Goal: Transaction & Acquisition: Purchase product/service

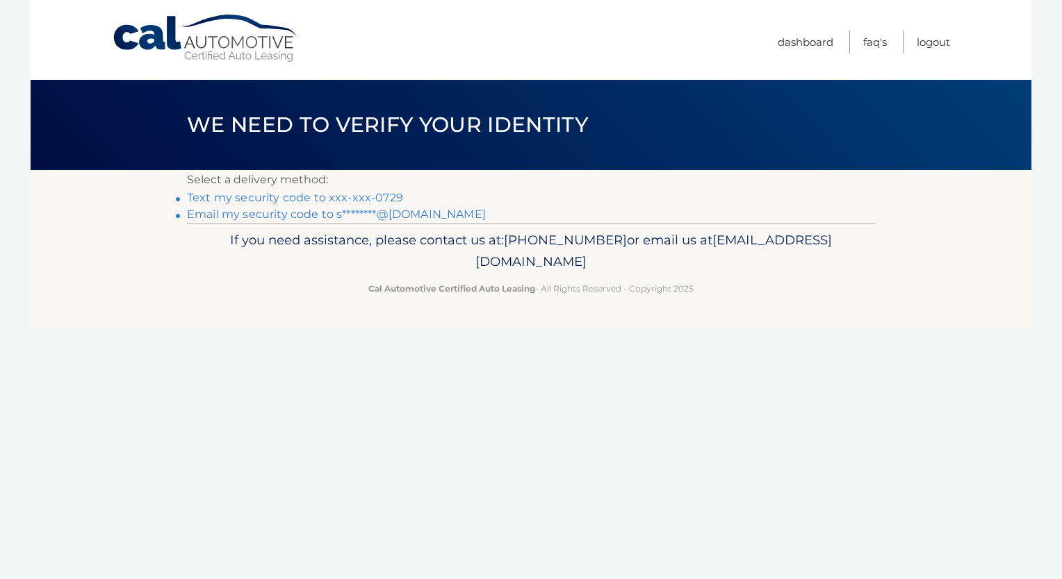
click at [353, 197] on link "Text my security code to xxx-xxx-0729" at bounding box center [295, 197] width 216 height 13
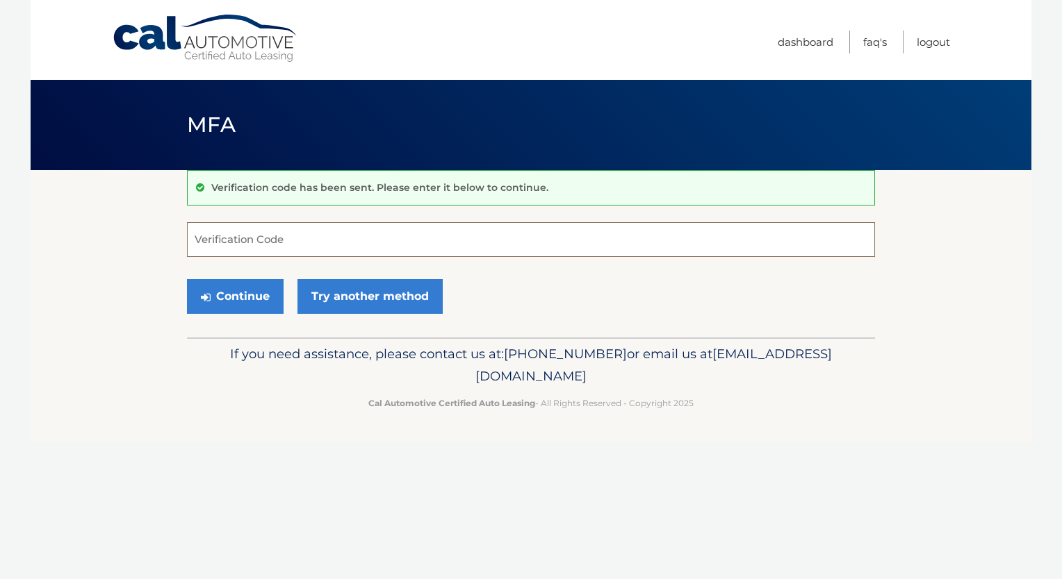
click at [337, 248] on input "Verification Code" at bounding box center [531, 239] width 688 height 35
type input "843188"
click at [187, 279] on button "Continue" at bounding box center [235, 296] width 97 height 35
click at [267, 293] on button "Continue" at bounding box center [235, 296] width 97 height 35
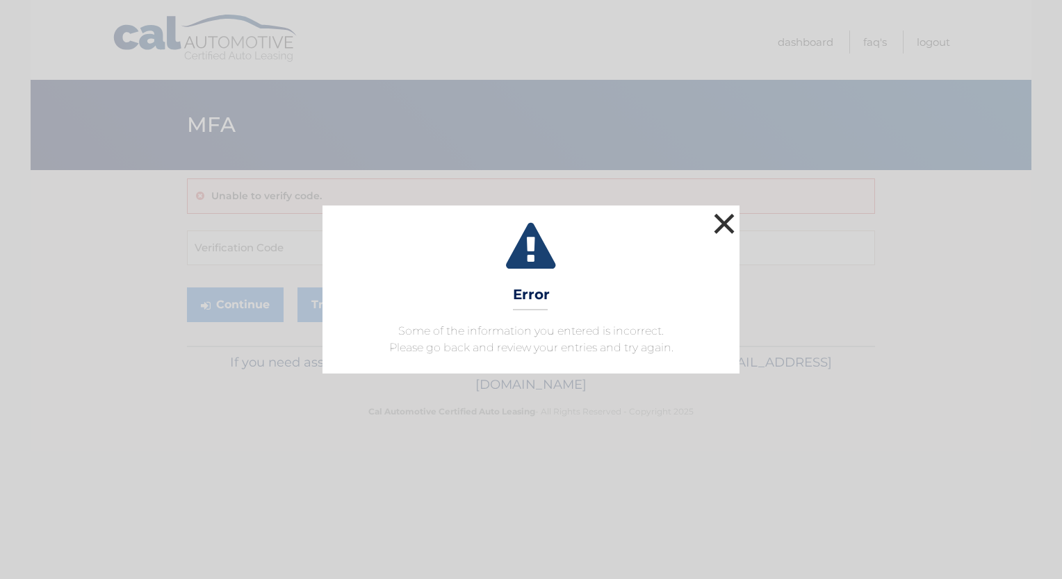
click at [723, 218] on button "×" at bounding box center [724, 224] width 28 height 28
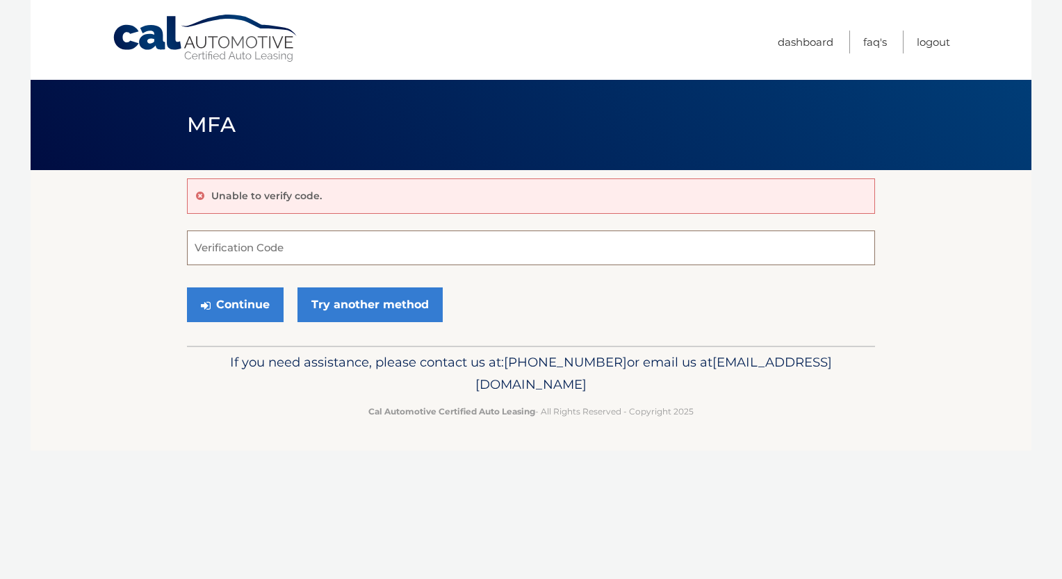
click at [294, 245] on input "Verification Code" at bounding box center [531, 248] width 688 height 35
type input "843188"
click at [247, 297] on button "Continue" at bounding box center [235, 305] width 97 height 35
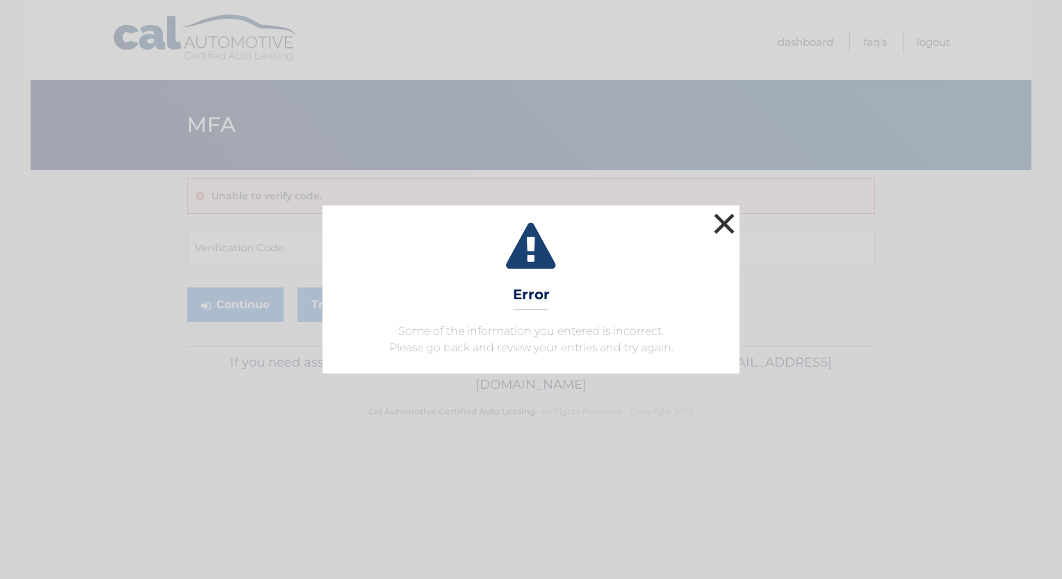
click at [717, 218] on button "×" at bounding box center [724, 224] width 28 height 28
click at [728, 227] on button "×" at bounding box center [724, 224] width 28 height 28
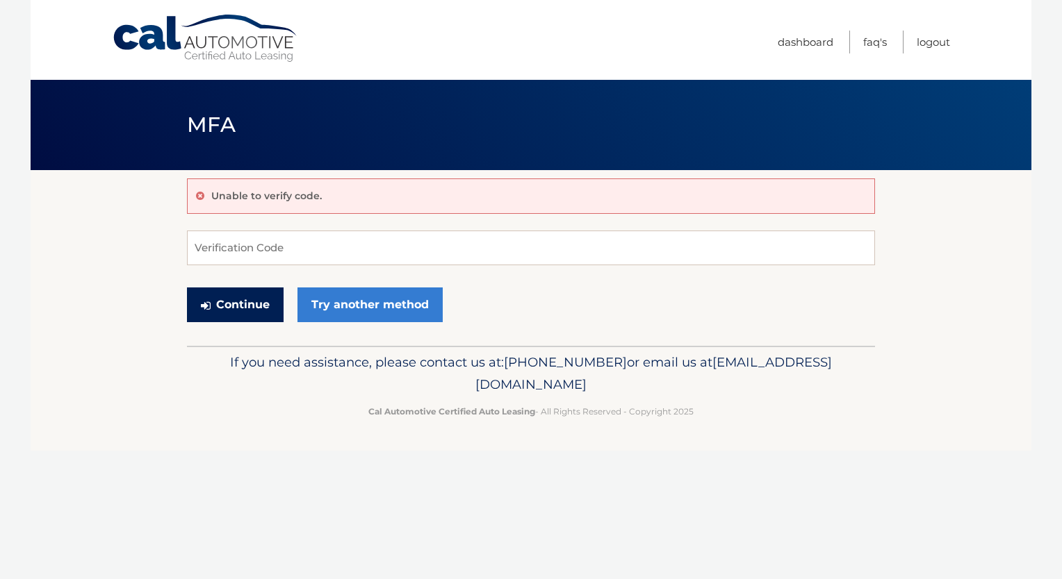
click at [256, 304] on button "Continue" at bounding box center [235, 305] width 97 height 35
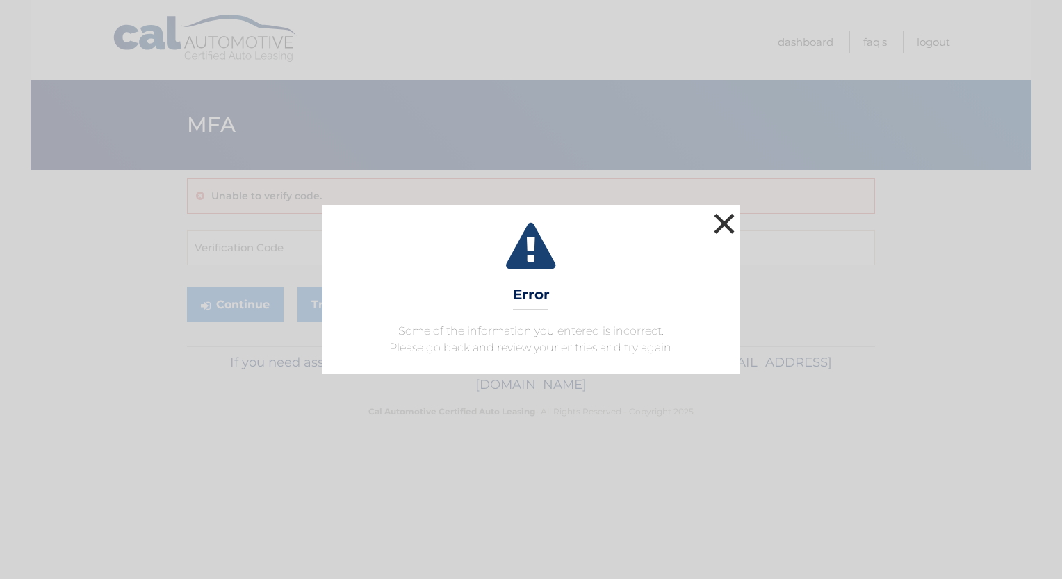
drag, startPoint x: 716, startPoint y: 218, endPoint x: 927, endPoint y: 127, distance: 230.0
click at [716, 218] on button "×" at bounding box center [724, 224] width 28 height 28
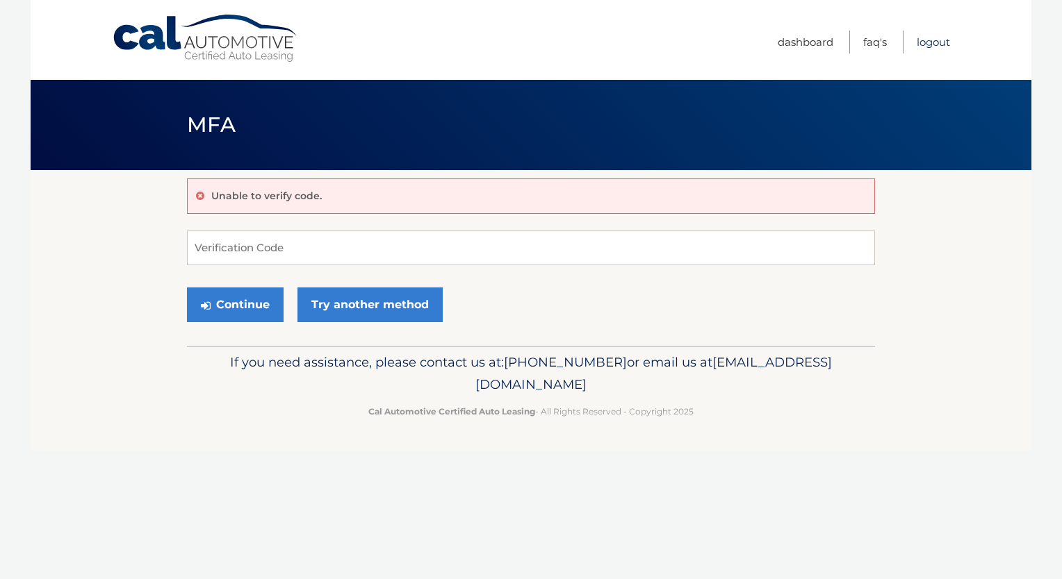
click at [920, 42] on link "Logout" at bounding box center [932, 42] width 33 height 23
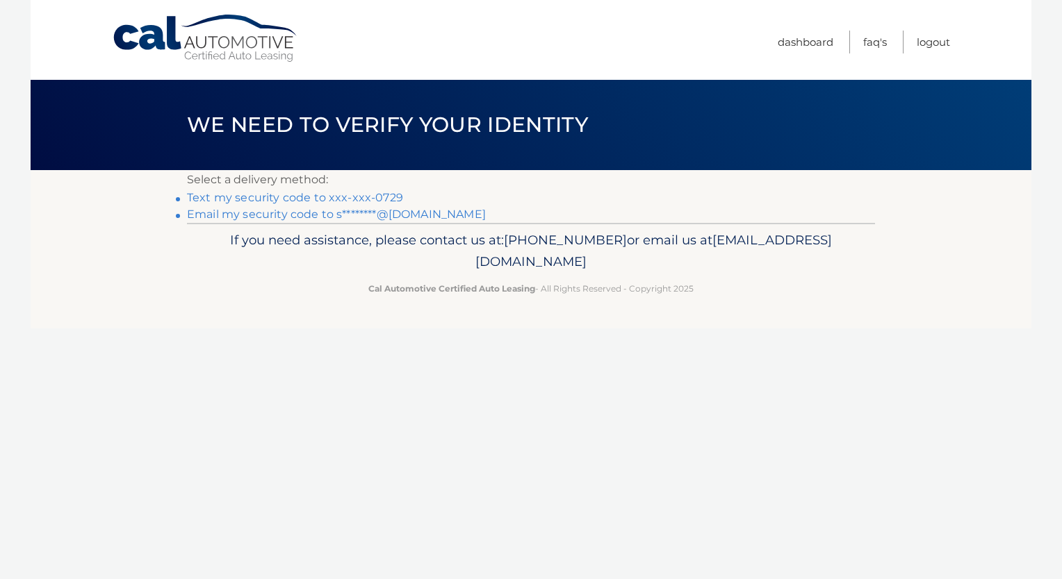
click at [375, 197] on link "Text my security code to xxx-xxx-0729" at bounding box center [295, 197] width 216 height 13
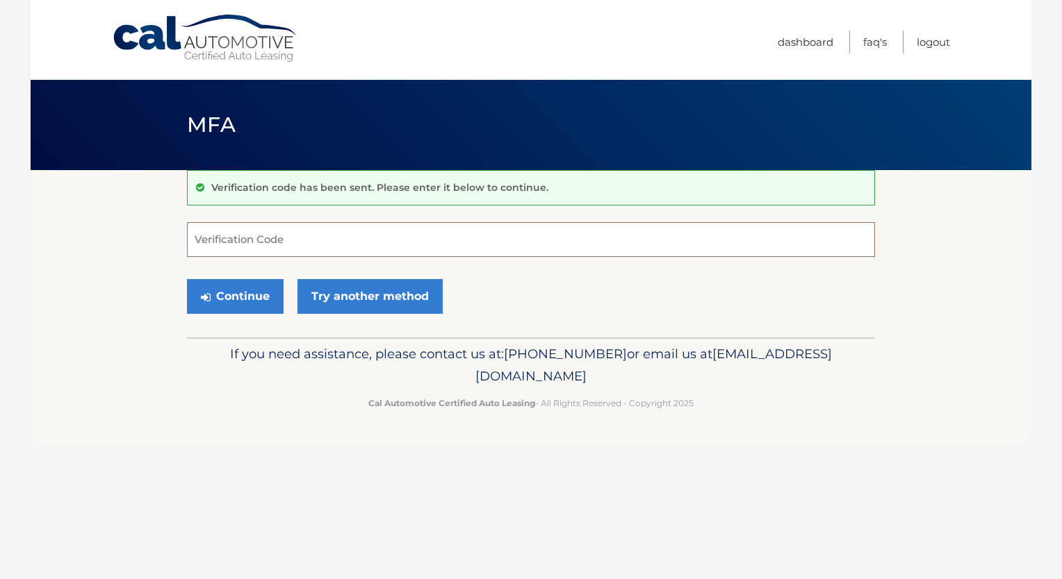
click at [363, 232] on input "Verification Code" at bounding box center [531, 239] width 688 height 35
type input "316997"
click at [187, 279] on button "Continue" at bounding box center [235, 296] width 97 height 35
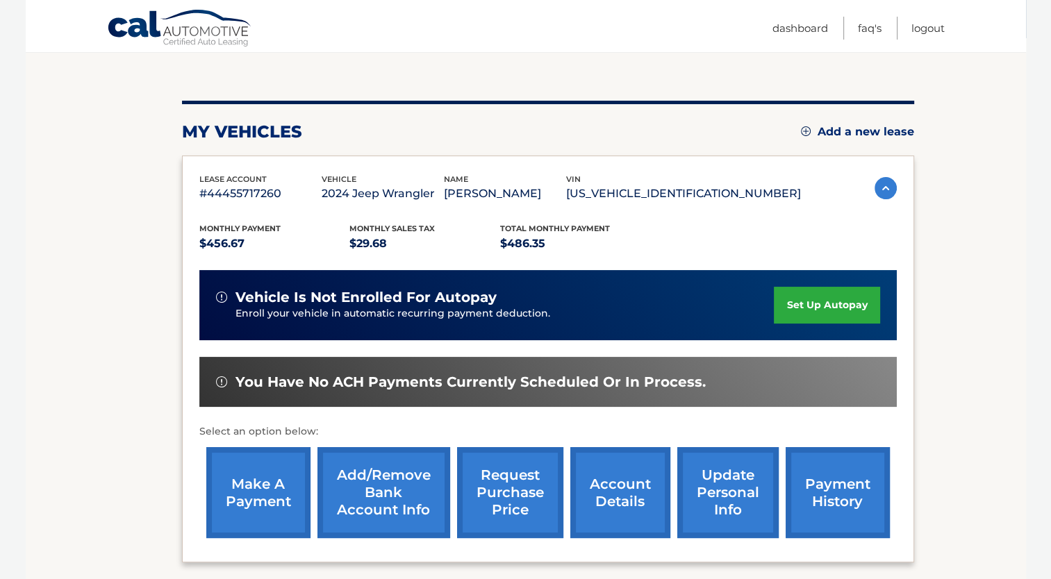
scroll to position [139, 0]
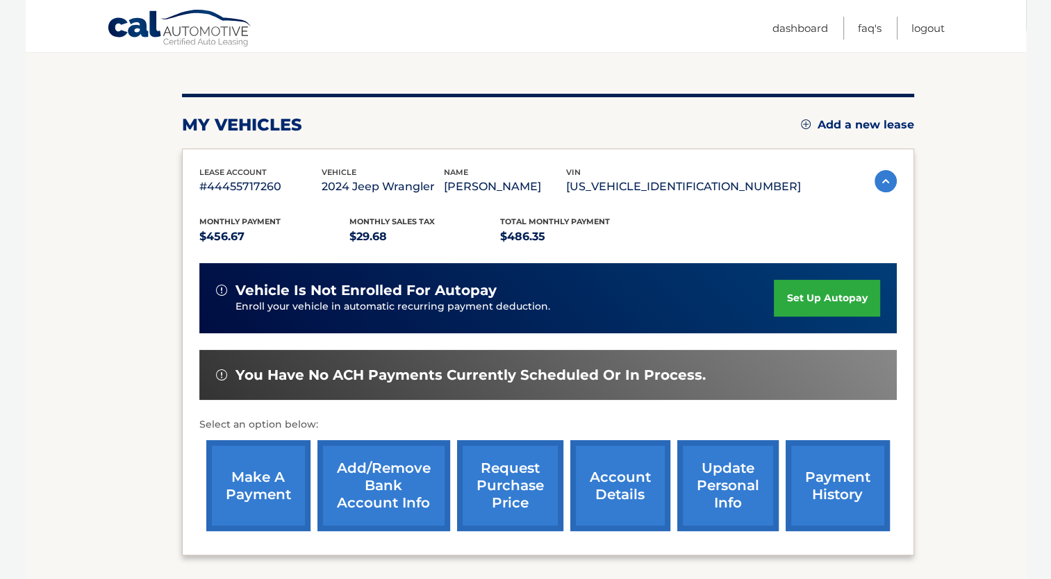
click at [276, 468] on link "make a payment" at bounding box center [258, 486] width 104 height 91
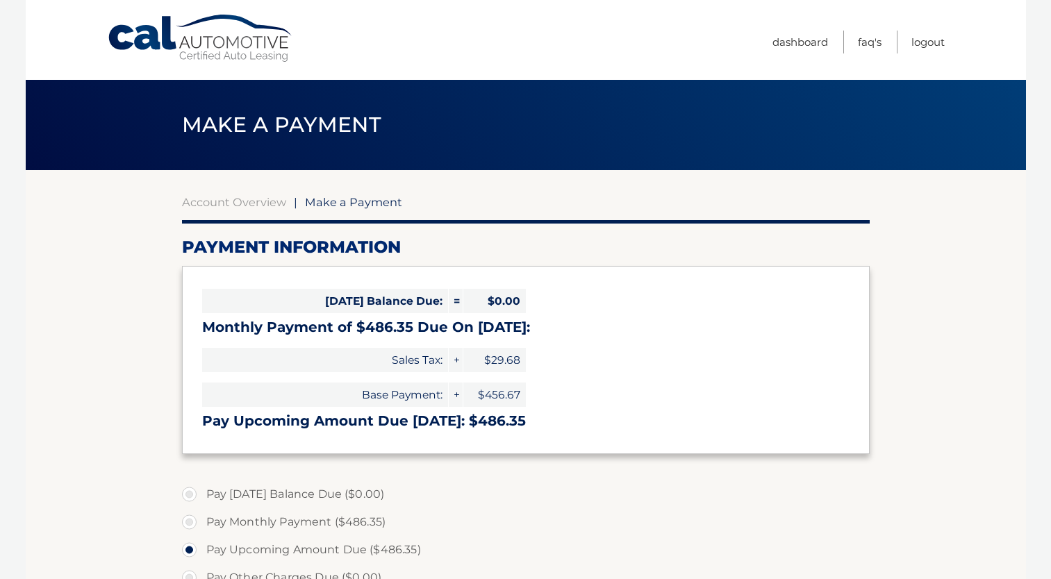
select select "YzkxMGNlZGUtNDhhYS00OTc1LTgzY2UtOTIwZjA2ZjE3YmVh"
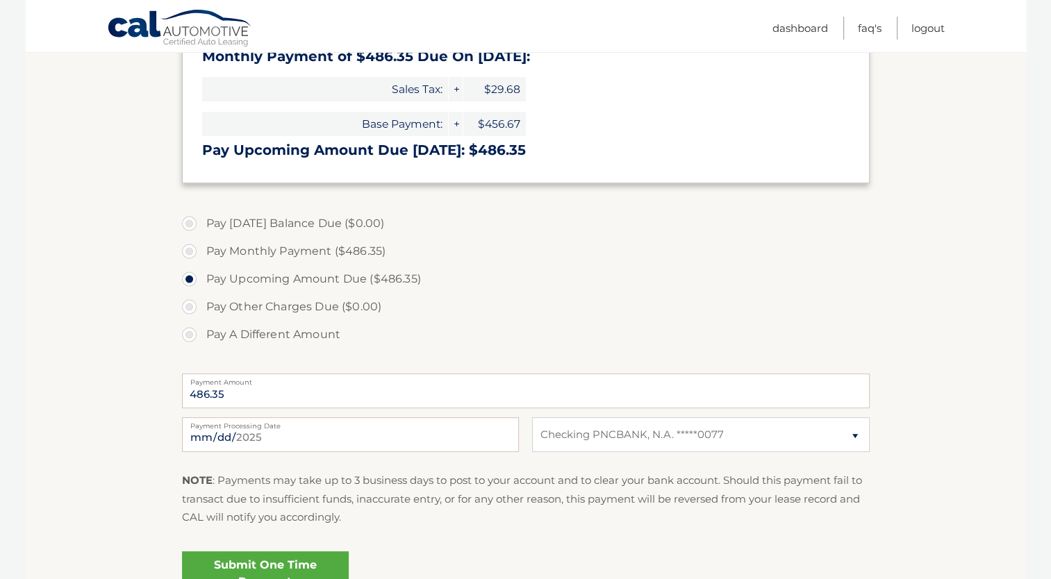
scroll to position [278, 0]
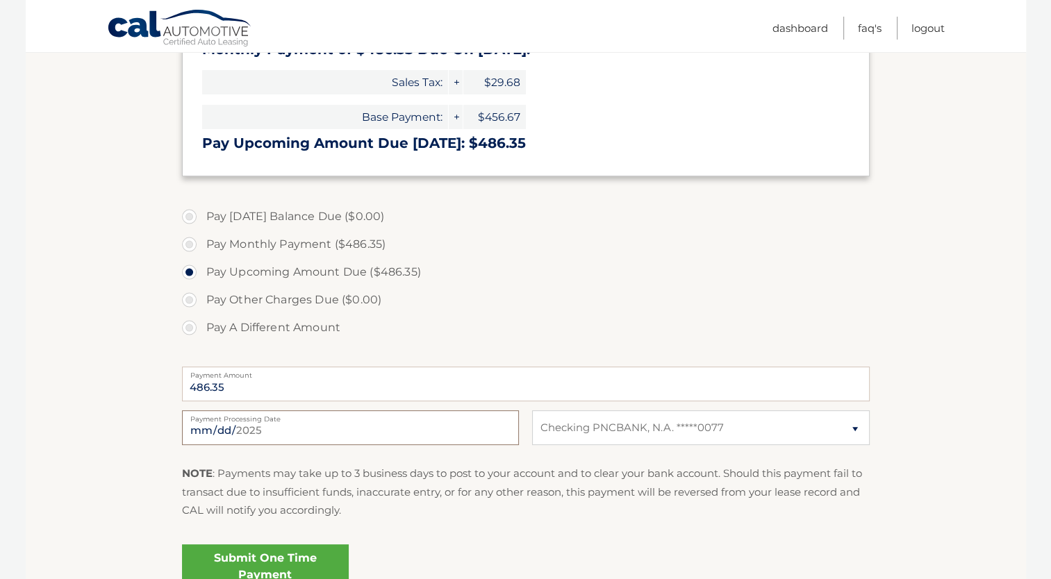
click at [459, 427] on input "2025-08-18" at bounding box center [350, 428] width 337 height 35
type input "2025-08-22"
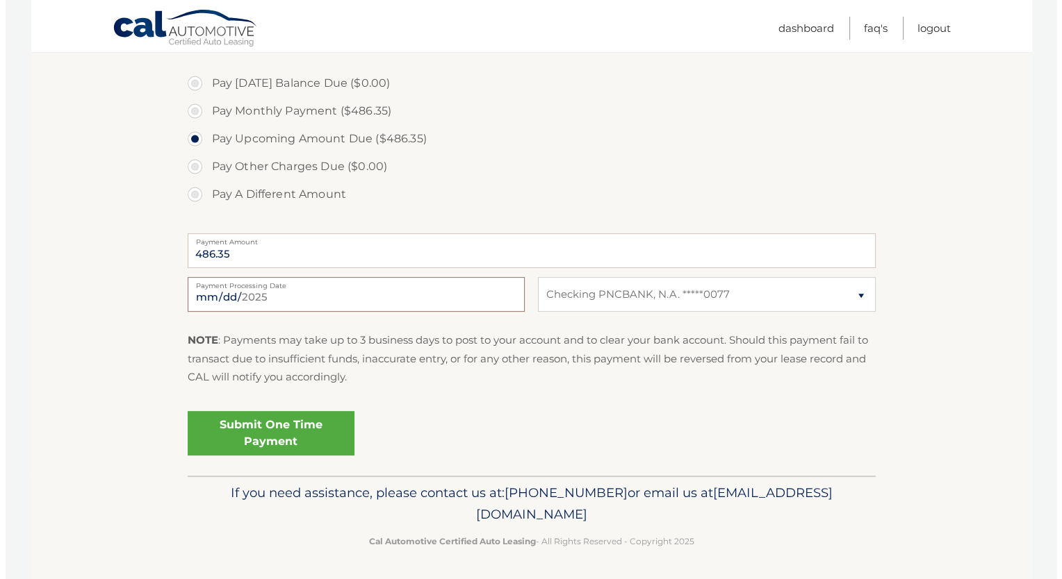
scroll to position [412, 0]
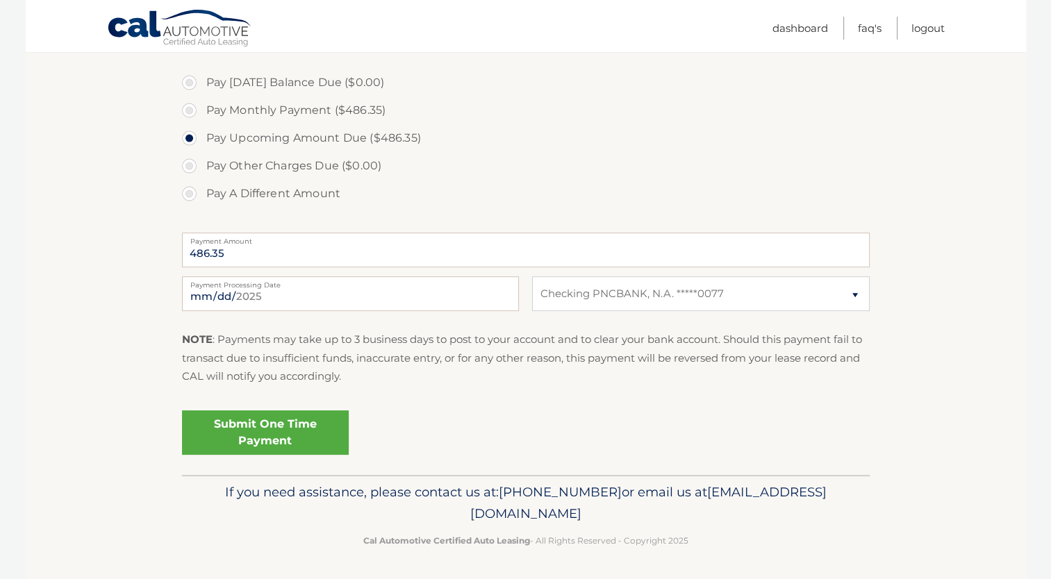
click at [287, 425] on link "Submit One Time Payment" at bounding box center [265, 433] width 167 height 44
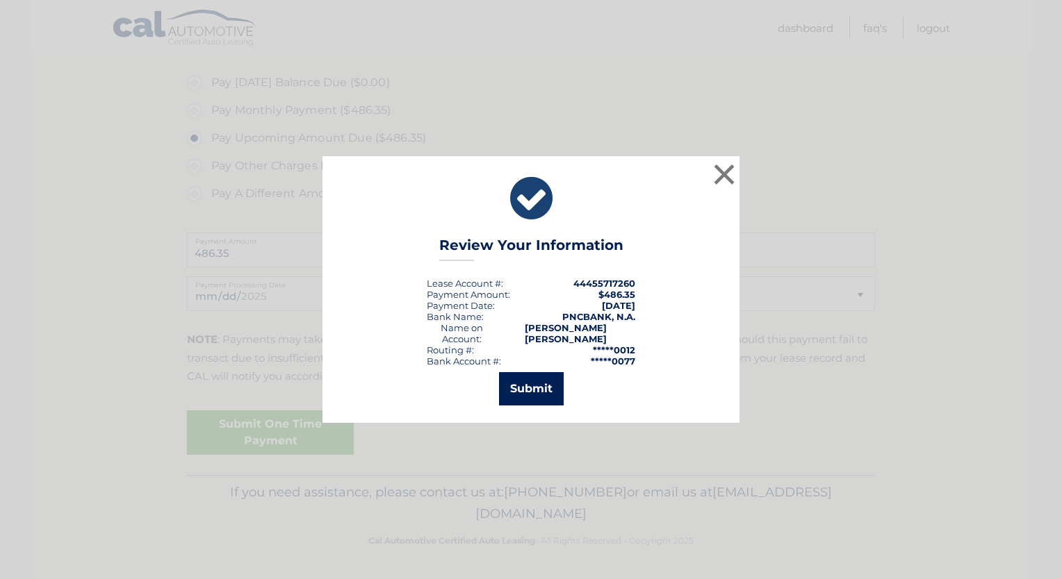
click at [528, 389] on button "Submit" at bounding box center [531, 388] width 65 height 33
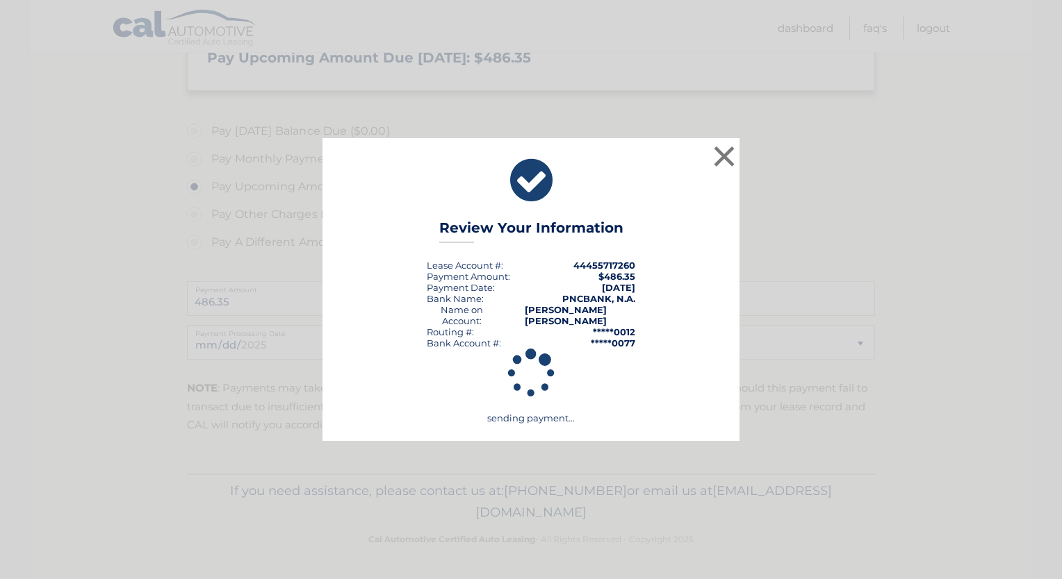
scroll to position [362, 0]
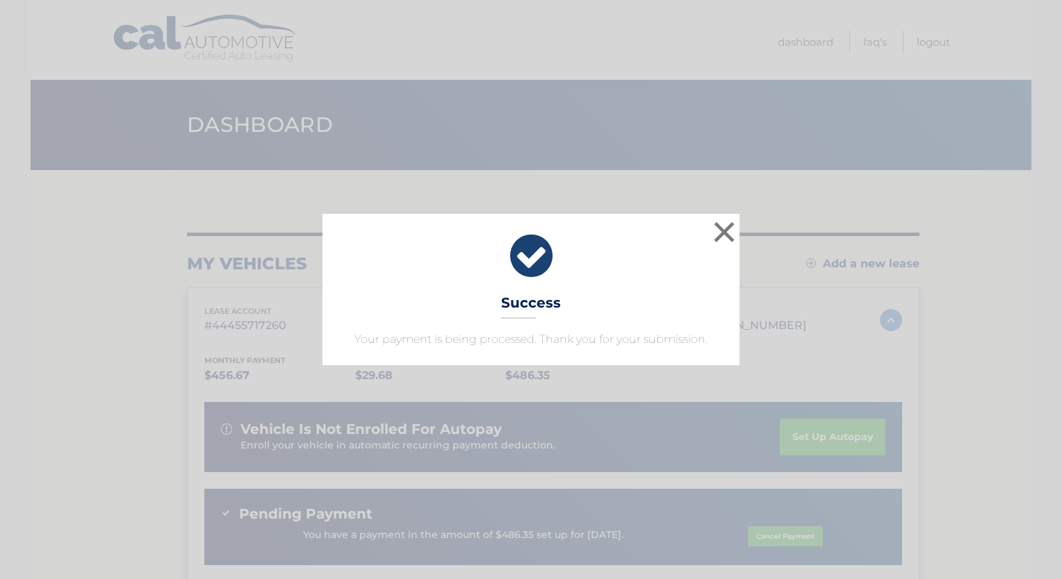
drag, startPoint x: 817, startPoint y: 153, endPoint x: 828, endPoint y: 149, distance: 11.6
click at [818, 152] on div "× Success Your payment is being processed. Thank you for your submission. Loadi…" at bounding box center [531, 289] width 1062 height 579
